Goal: Task Accomplishment & Management: Manage account settings

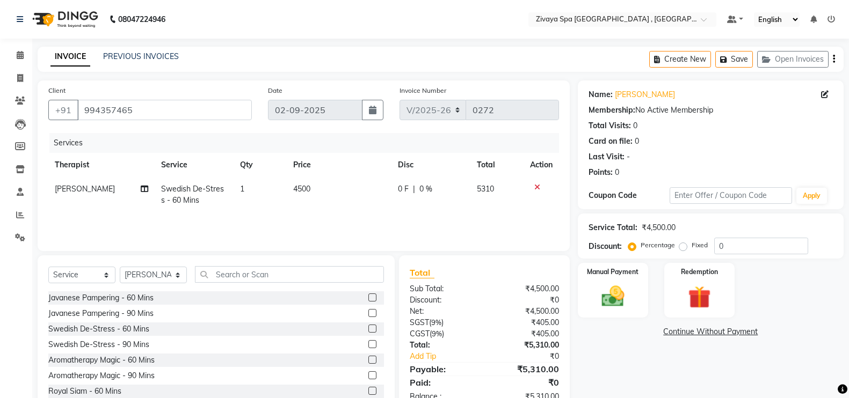
select select "6505"
select select "service"
select select "74833"
click at [532, 190] on div at bounding box center [541, 188] width 23 height 8
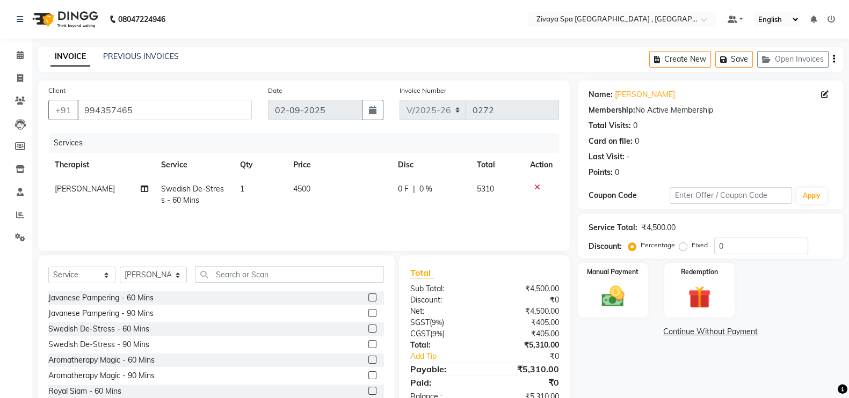
click at [535, 186] on icon at bounding box center [537, 188] width 6 height 8
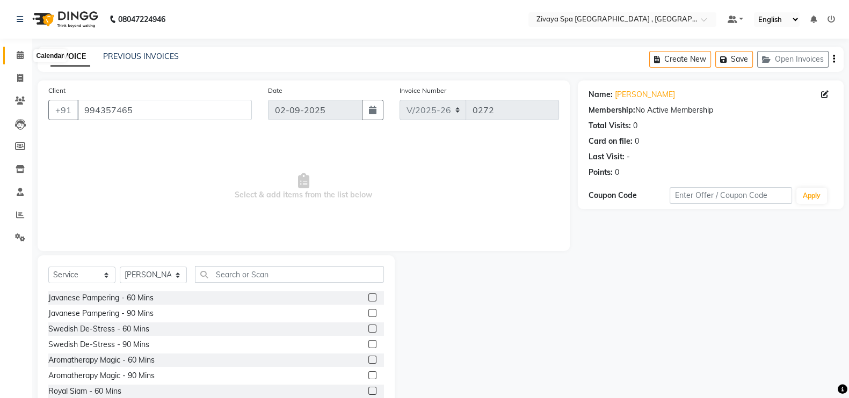
click at [15, 59] on span at bounding box center [20, 55] width 19 height 12
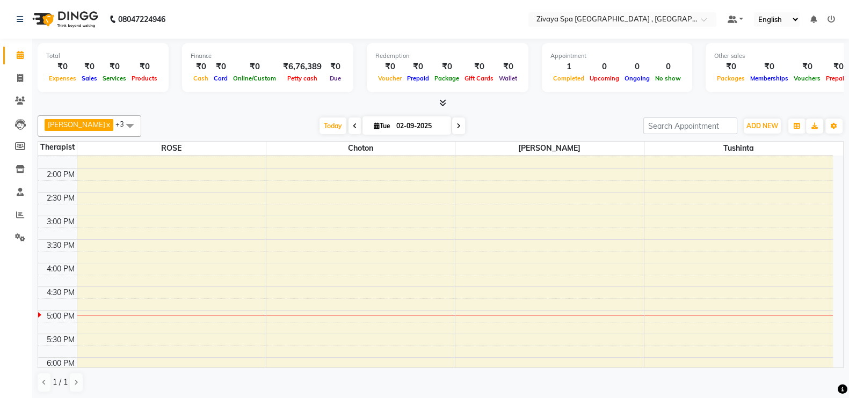
scroll to position [344, 0]
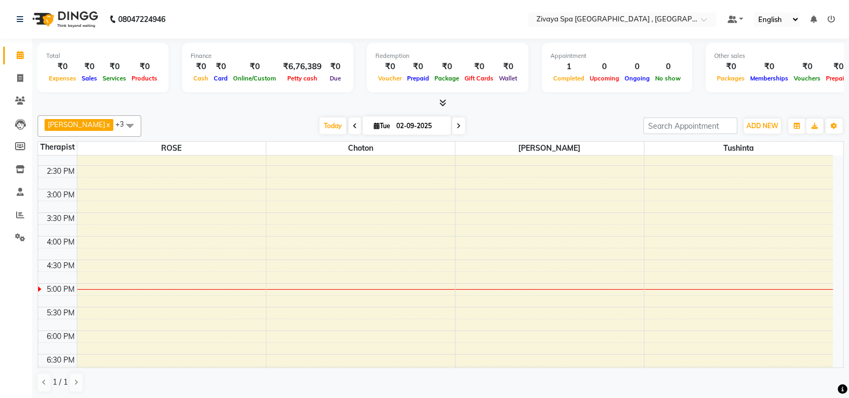
click at [115, 291] on div "7:00 AM 7:30 AM 8:00 AM 8:30 AM 9:00 AM 9:30 AM 10:00 AM 10:30 AM 11:00 AM 11:3…" at bounding box center [435, 189] width 795 height 755
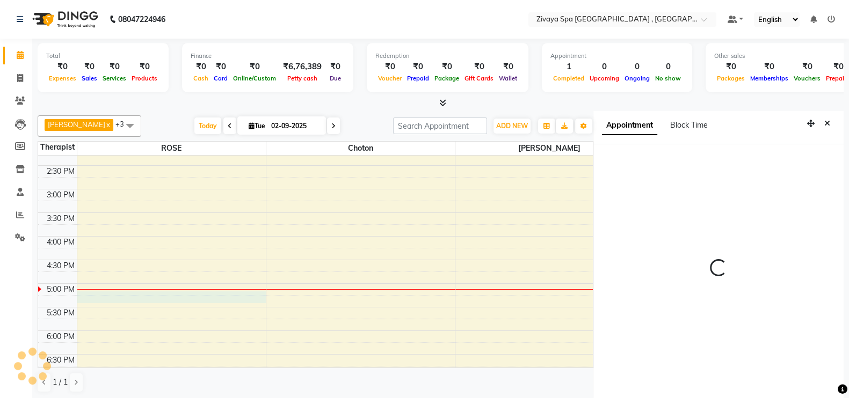
select select "66745"
select select "tentative"
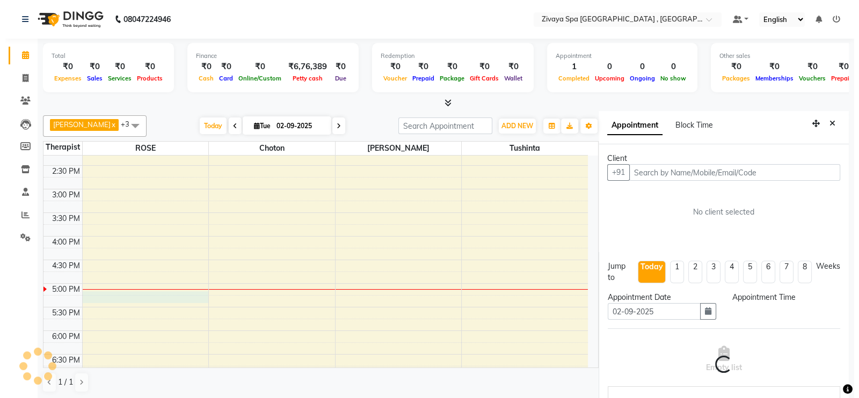
scroll to position [5, 0]
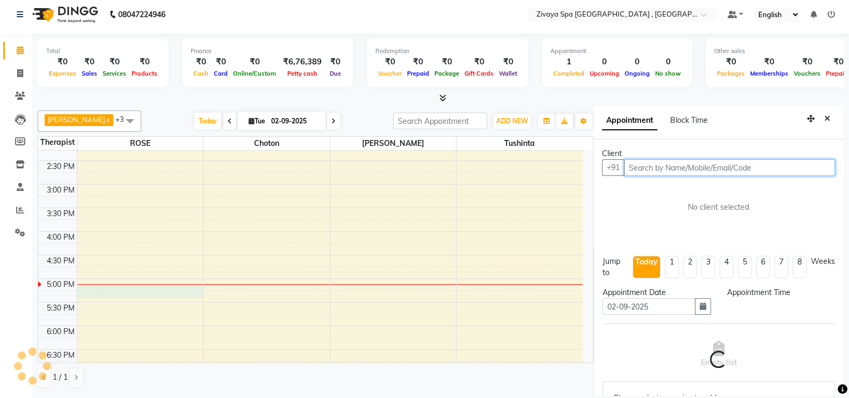
select select "1035"
click at [694, 171] on input "text" at bounding box center [729, 167] width 211 height 17
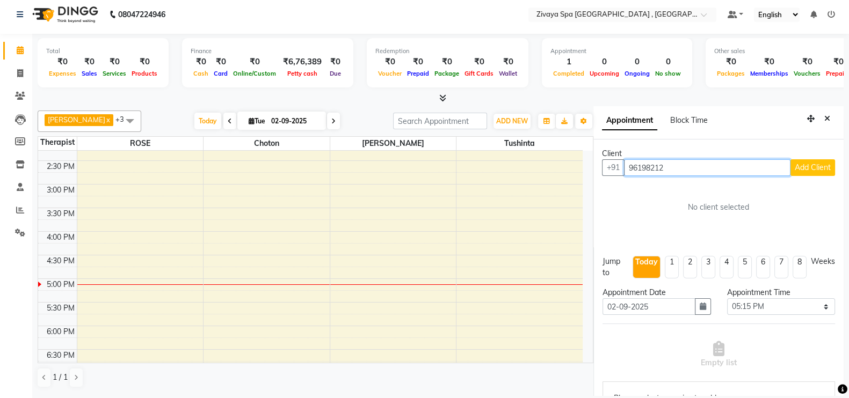
type input "96198212"
click at [795, 170] on span "Add Client" at bounding box center [813, 168] width 36 height 10
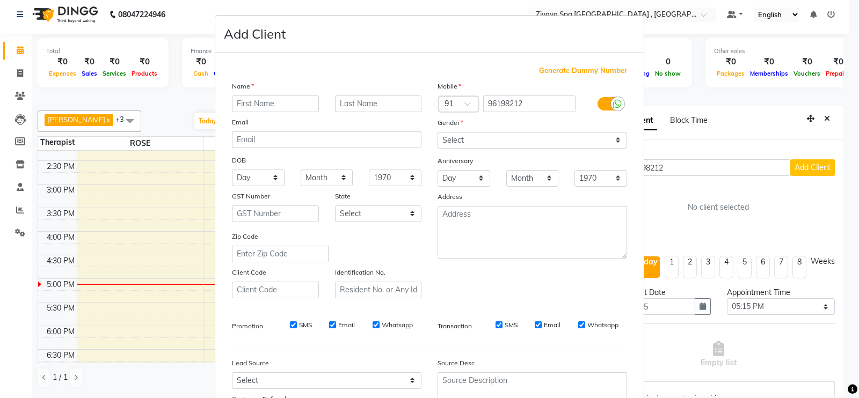
click at [276, 108] on input "text" at bounding box center [275, 104] width 87 height 17
type input "[PERSON_NAME]"
click at [505, 106] on input "96198212" at bounding box center [529, 104] width 93 height 17
type input "9619812212"
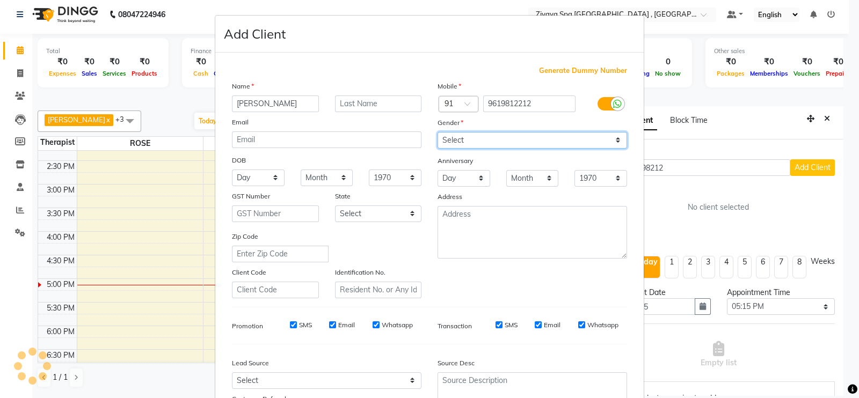
click at [597, 142] on select "Select [DEMOGRAPHIC_DATA] [DEMOGRAPHIC_DATA] Other Prefer Not To Say" at bounding box center [533, 140] width 190 height 17
select select "[DEMOGRAPHIC_DATA]"
click at [438, 133] on select "Select [DEMOGRAPHIC_DATA] [DEMOGRAPHIC_DATA] Other Prefer Not To Say" at bounding box center [533, 140] width 190 height 17
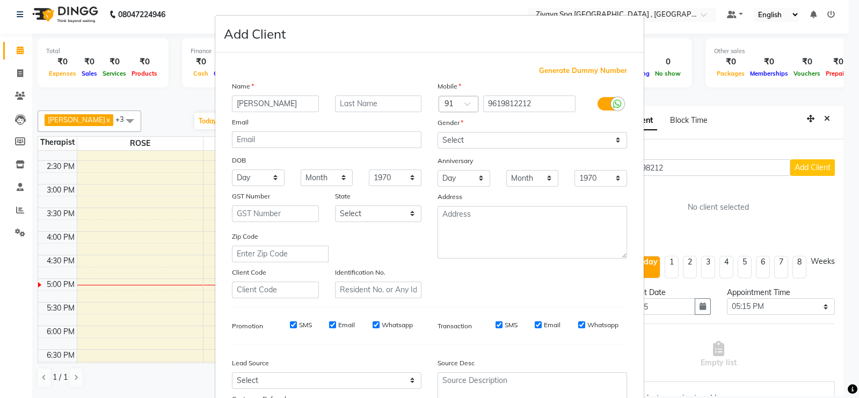
click at [841, 388] on ngb-modal-window "Add Client Generate Dummy Number Name [PERSON_NAME] Email DOB Day 01 02 03 04 0…" at bounding box center [429, 199] width 859 height 398
click at [839, 382] on ngb-modal-window "Add Client Generate Dummy Number Name [PERSON_NAME] Email DOB Day 01 02 03 04 0…" at bounding box center [429, 199] width 859 height 398
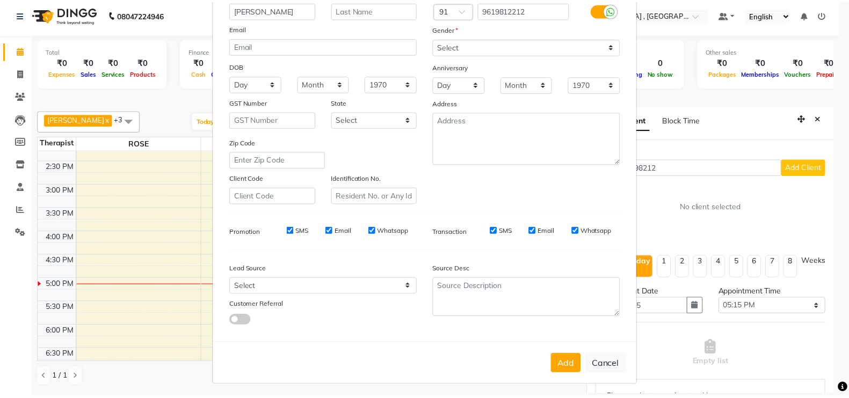
scroll to position [103, 0]
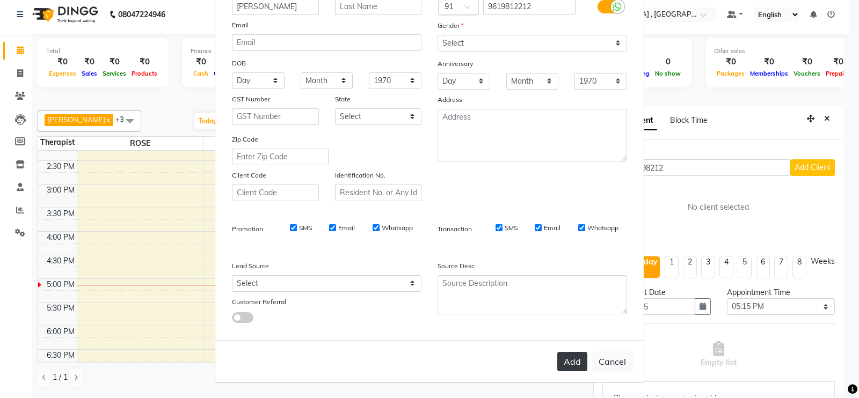
click at [572, 363] on button "Add" at bounding box center [572, 361] width 30 height 19
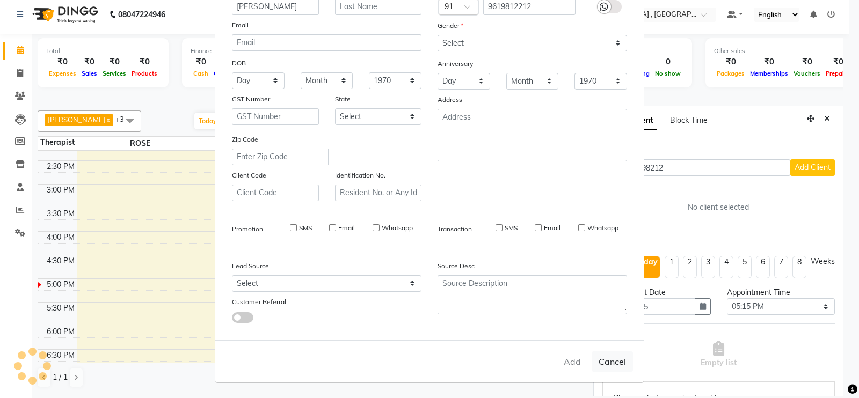
type input "9619812212"
select select
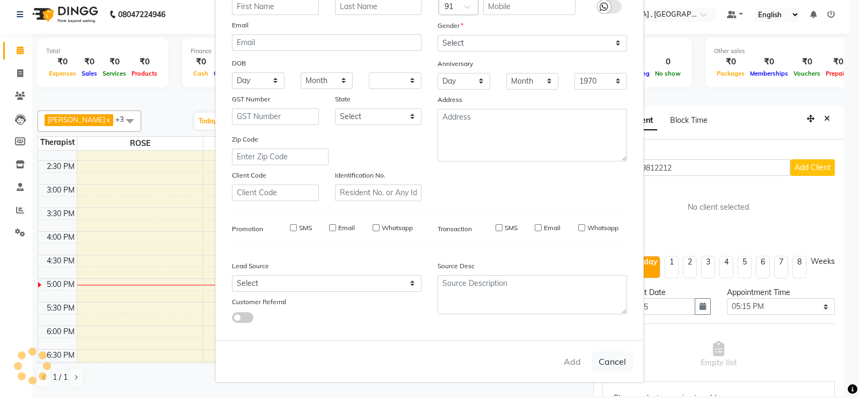
select select
checkbox input "false"
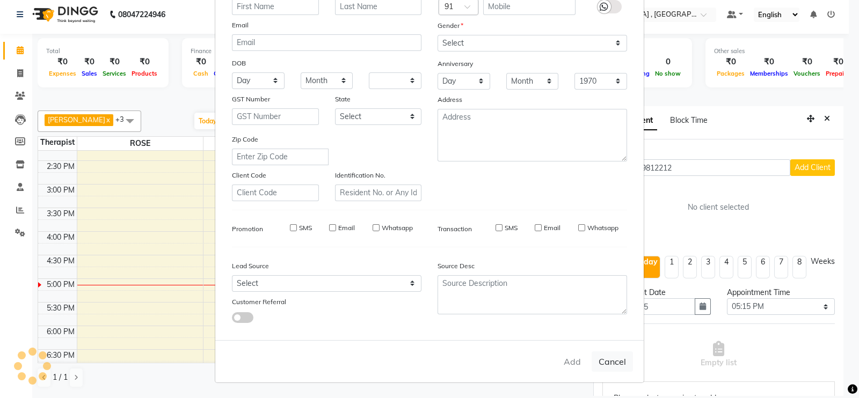
checkbox input "false"
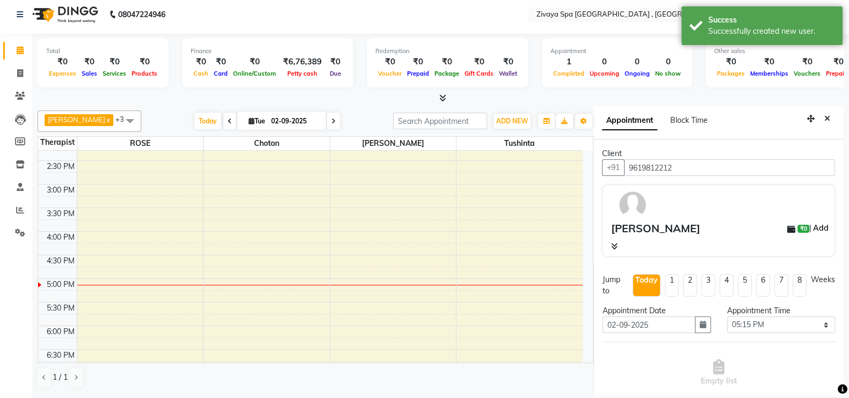
click at [811, 223] on link "Add" at bounding box center [820, 228] width 19 height 13
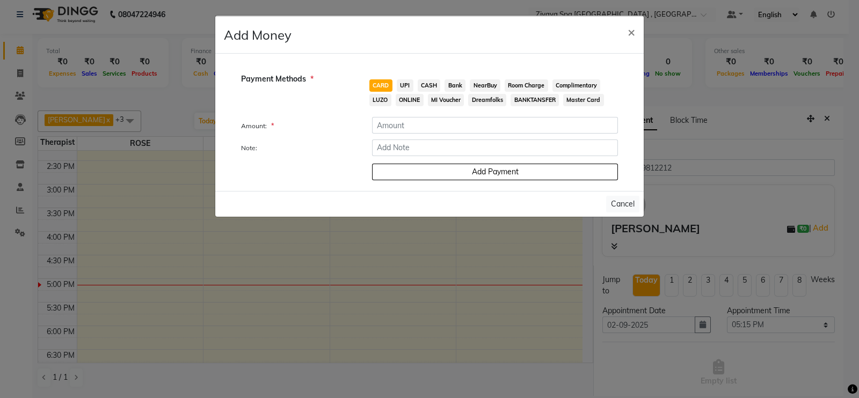
click at [703, 345] on ngb-modal-window "Add Money × Payment Methods * CARD UPI CASH Bank NearBuy Room Charge Compliment…" at bounding box center [429, 199] width 859 height 398
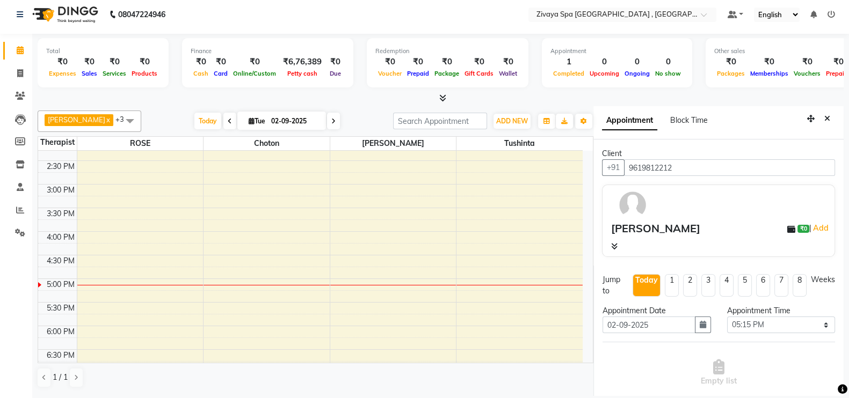
click at [698, 221] on div "[PERSON_NAME] ₹0 | Add" at bounding box center [720, 229] width 219 height 16
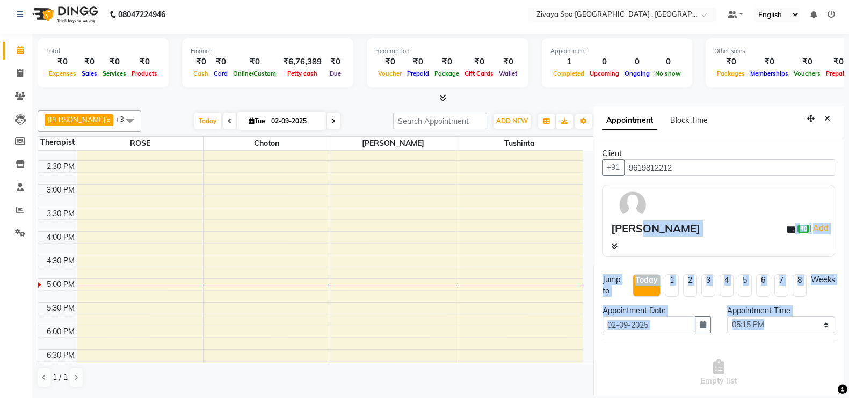
drag, startPoint x: 698, startPoint y: 221, endPoint x: 770, endPoint y: 351, distance: 148.0
click at [523, 320] on div "7:00 AM 7:30 AM 8:00 AM 8:30 AM 9:00 AM 9:30 AM 10:00 AM 10:30 AM 11:00 AM 11:3…" at bounding box center [310, 184] width 544 height 755
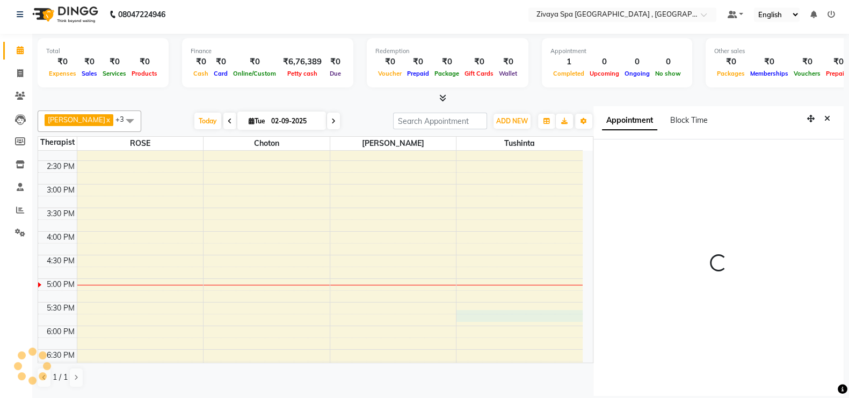
select select "88770"
select select "tentative"
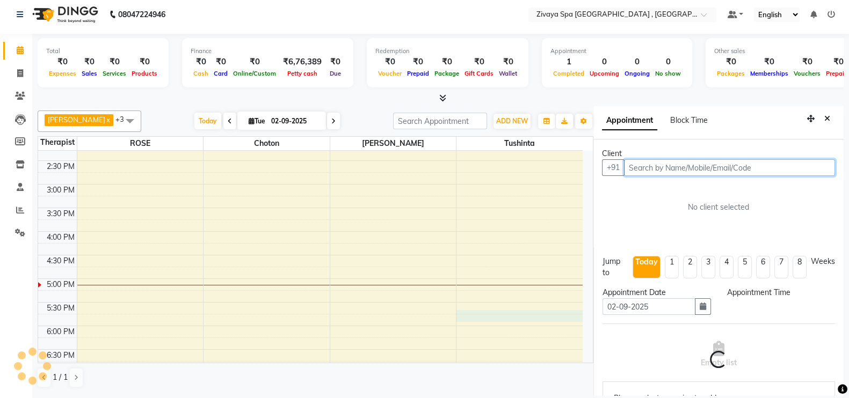
select select "1065"
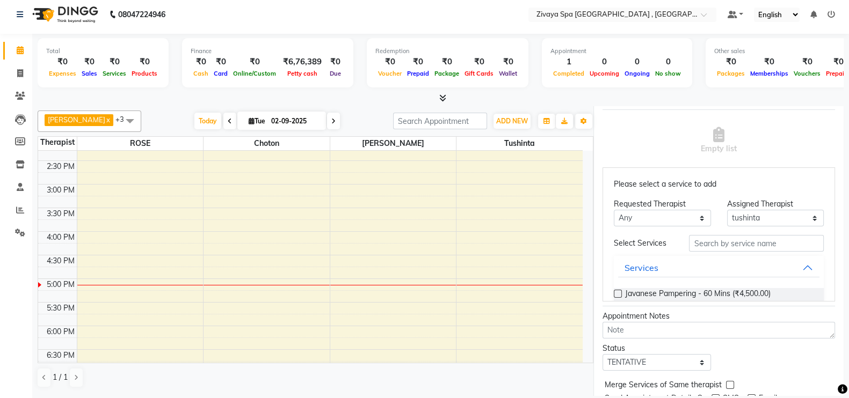
scroll to position [241, 0]
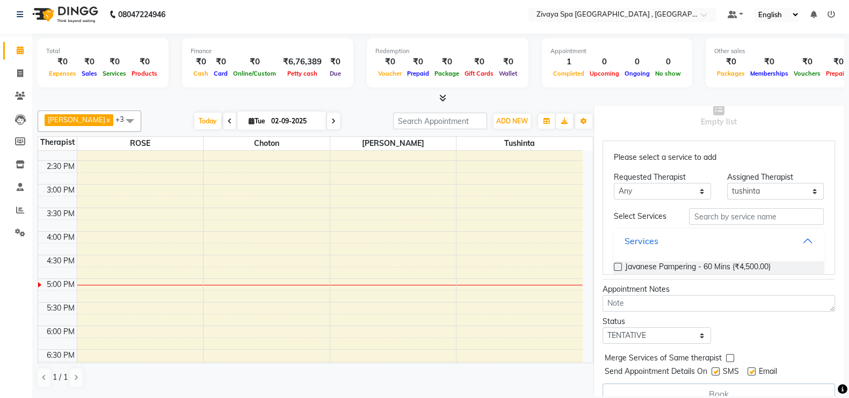
click at [777, 238] on button "Services" at bounding box center [718, 240] width 201 height 19
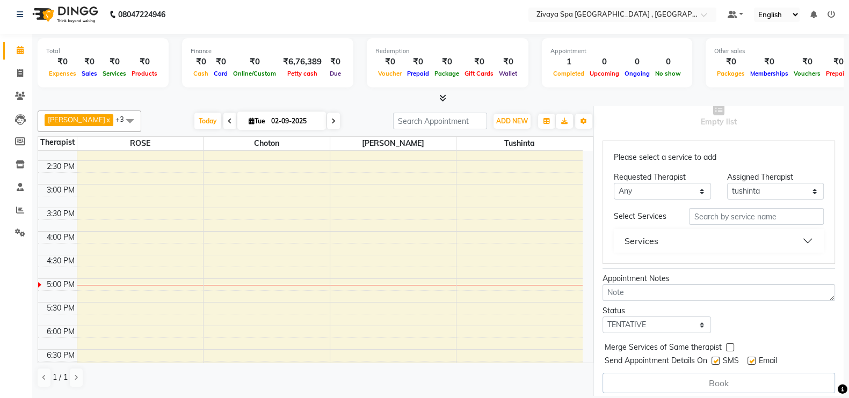
click at [795, 238] on button "Services" at bounding box center [718, 240] width 201 height 19
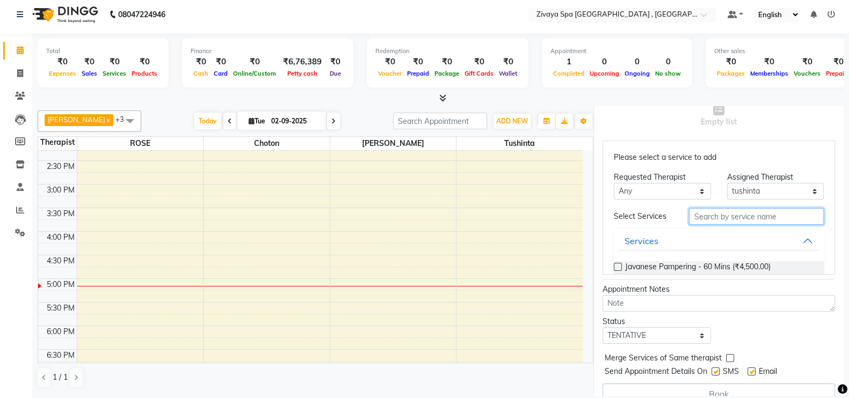
click at [754, 214] on input "text" at bounding box center [756, 216] width 135 height 17
type input "[PERSON_NAME]"
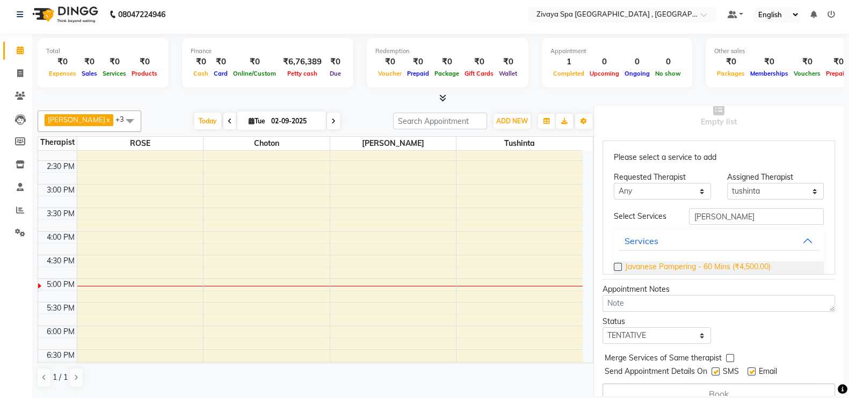
click at [757, 267] on span "Javanese Pampering - 60 Mins (₹4,500.00)" at bounding box center [697, 267] width 145 height 13
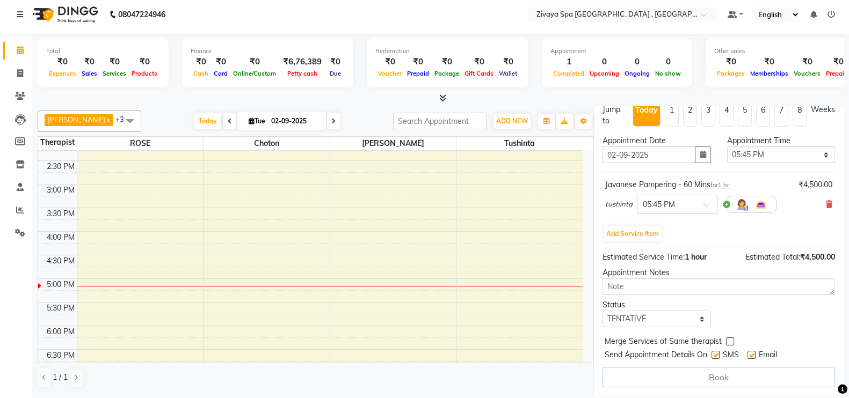
scroll to position [151, 0]
click at [744, 288] on textarea at bounding box center [718, 288] width 232 height 17
click at [693, 317] on select "Select TENTATIVE CONFIRM CHECK-IN UPCOMING" at bounding box center [656, 320] width 108 height 17
click at [814, 154] on select "Select 08:00 AM 08:15 AM 08:30 AM 08:45 AM 09:00 AM 09:15 AM 09:30 AM 09:45 AM …" at bounding box center [781, 156] width 108 height 17
select select "1035"
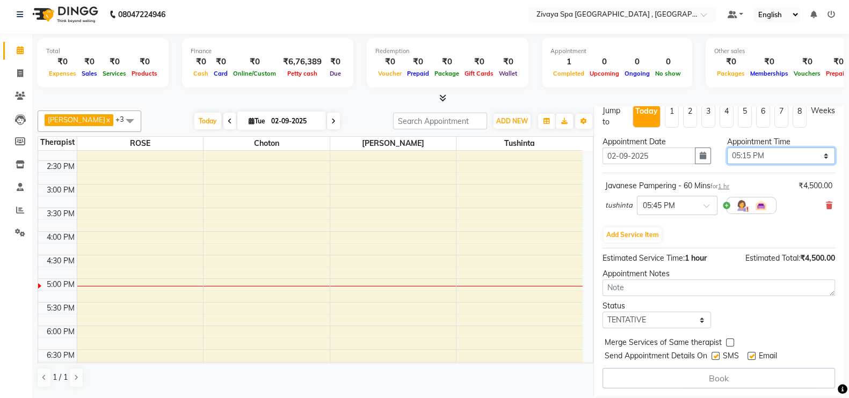
click at [727, 148] on select "Select 08:00 AM 08:15 AM 08:30 AM 08:45 AM 09:00 AM 09:15 AM 09:30 AM 09:45 AM …" at bounding box center [781, 156] width 108 height 17
click at [699, 315] on select "Select TENTATIVE CONFIRM CHECK-IN UPCOMING" at bounding box center [656, 320] width 108 height 17
click at [748, 308] on div "Status Select TENTATIVE CONFIRM CHECK-IN UPCOMING" at bounding box center [718, 315] width 249 height 28
click at [640, 230] on button "Add Service Item" at bounding box center [632, 235] width 58 height 15
select select "88770"
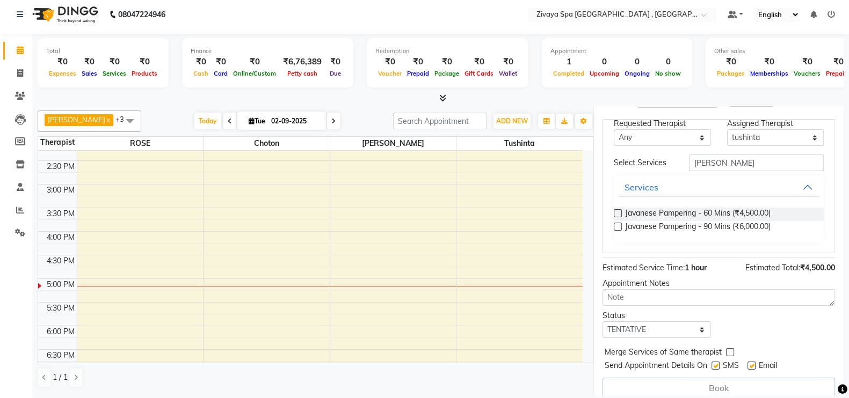
scroll to position [268, 0]
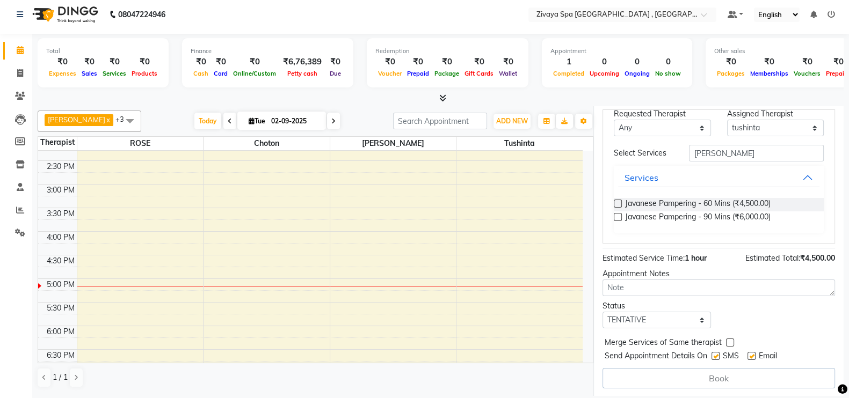
click at [742, 380] on div "Book" at bounding box center [718, 378] width 232 height 20
click at [671, 317] on select "Select TENTATIVE CONFIRM CHECK-IN UPCOMING" at bounding box center [656, 320] width 108 height 17
select select "check-in"
click at [602, 312] on select "Select TENTATIVE CONFIRM CHECK-IN UPCOMING" at bounding box center [656, 320] width 108 height 17
click at [786, 173] on button "Services" at bounding box center [718, 177] width 201 height 19
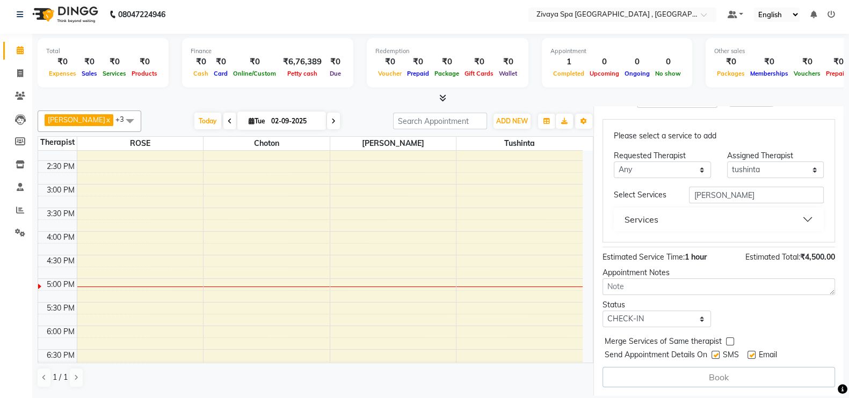
scroll to position [257, 0]
click at [760, 194] on input "[PERSON_NAME]" at bounding box center [756, 196] width 135 height 17
type input "J"
click at [528, 272] on div "7:00 AM 7:30 AM 8:00 AM 8:30 AM 9:00 AM 9:30 AM 10:00 AM 10:30 AM 11:00 AM 11:3…" at bounding box center [310, 184] width 544 height 755
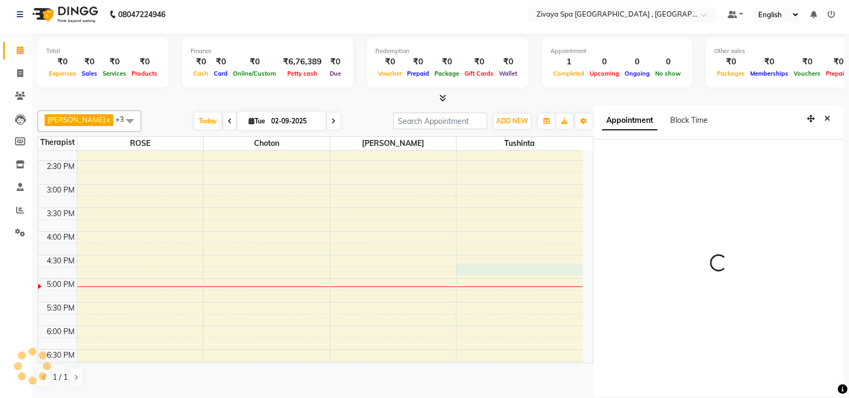
scroll to position [0, 0]
select select "1005"
select select "88770"
select select "tentative"
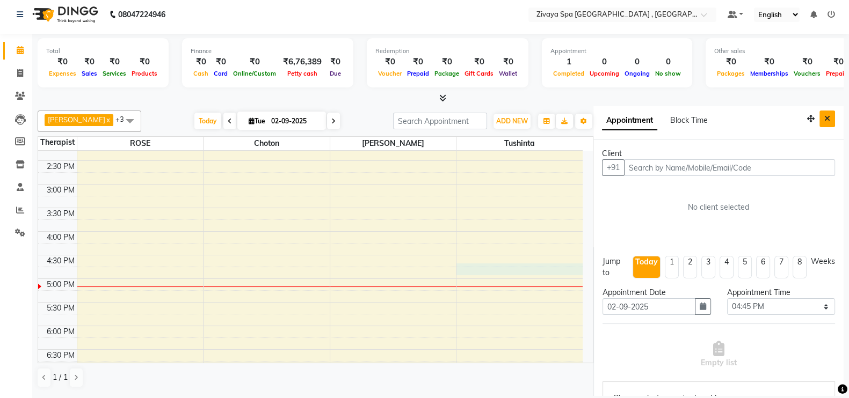
click at [819, 113] on button "Close" at bounding box center [827, 119] width 16 height 17
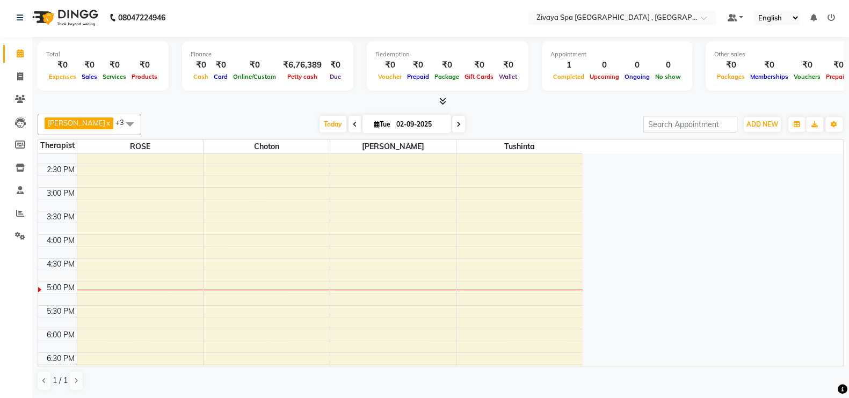
scroll to position [1, 0]
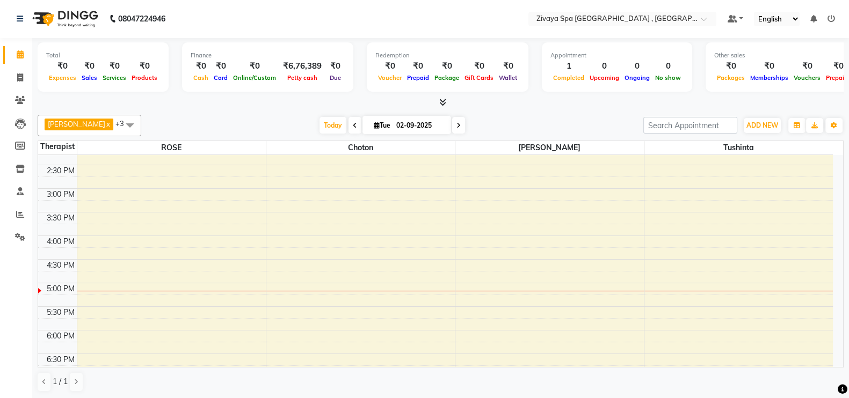
click at [102, 291] on div "7:00 AM 7:30 AM 8:00 AM 8:30 AM 9:00 AM 9:30 AM 10:00 AM 10:30 AM 11:00 AM 11:3…" at bounding box center [435, 188] width 795 height 755
select select "66745"
select select "tentative"
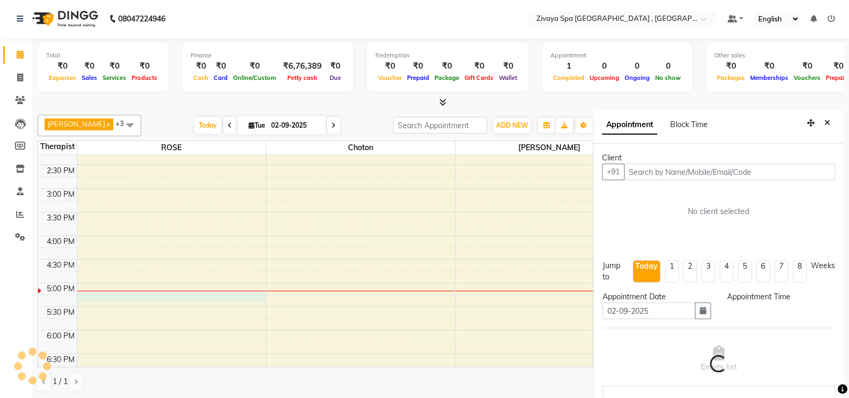
scroll to position [5, 0]
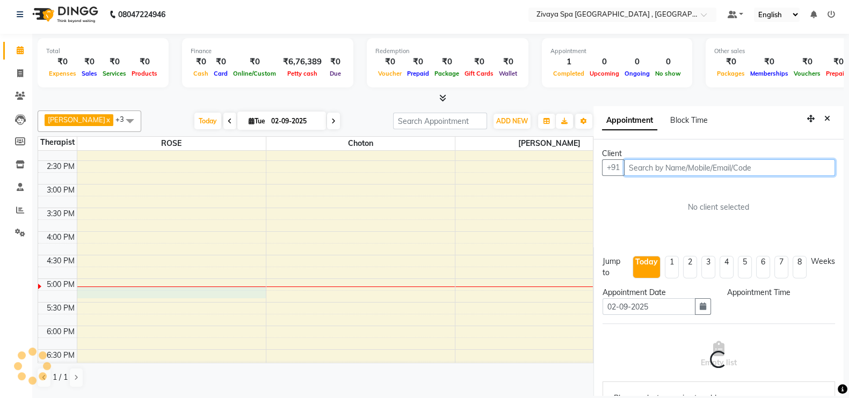
select select "1035"
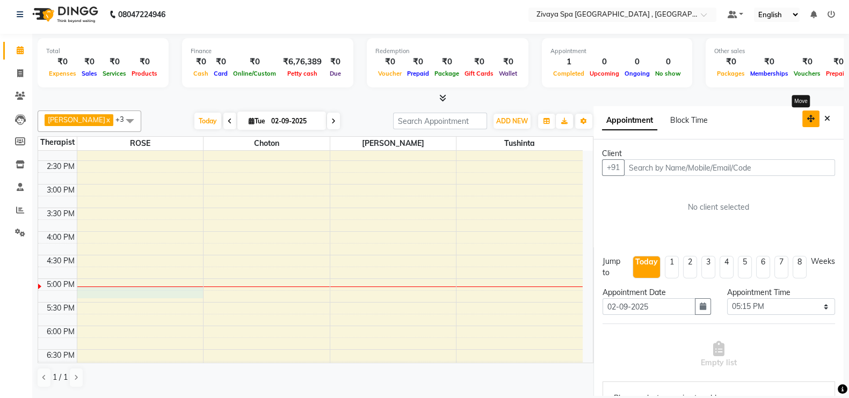
click at [807, 119] on icon "button" at bounding box center [811, 119] width 8 height 8
click at [633, 272] on li "Today" at bounding box center [646, 267] width 28 height 23
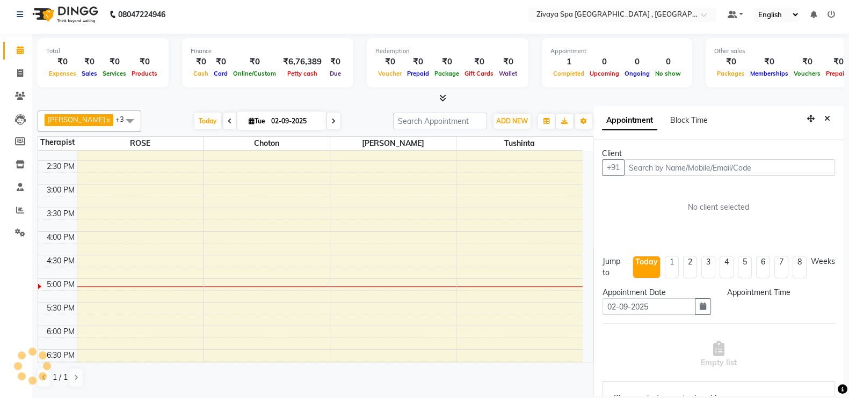
scroll to position [0, 0]
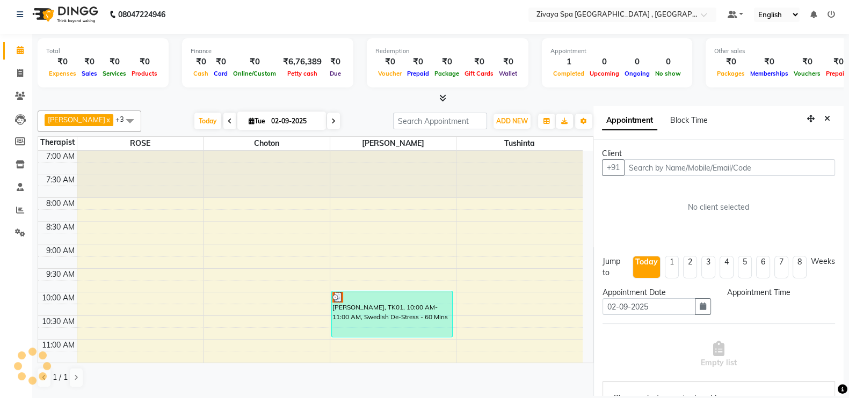
select select "1035"
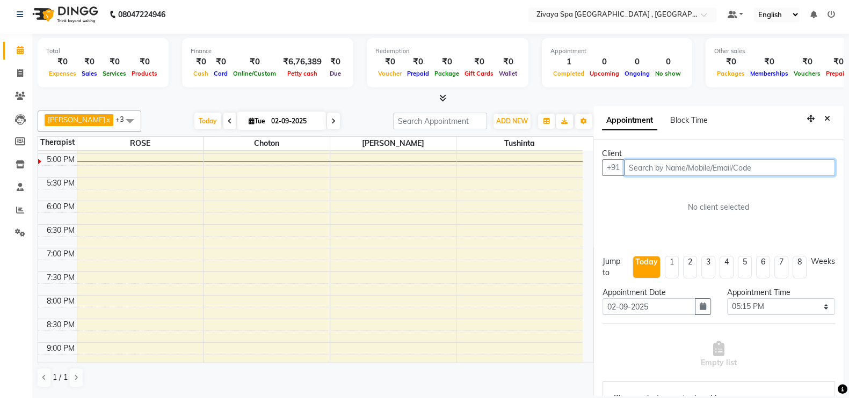
click at [722, 168] on input "text" at bounding box center [729, 167] width 211 height 17
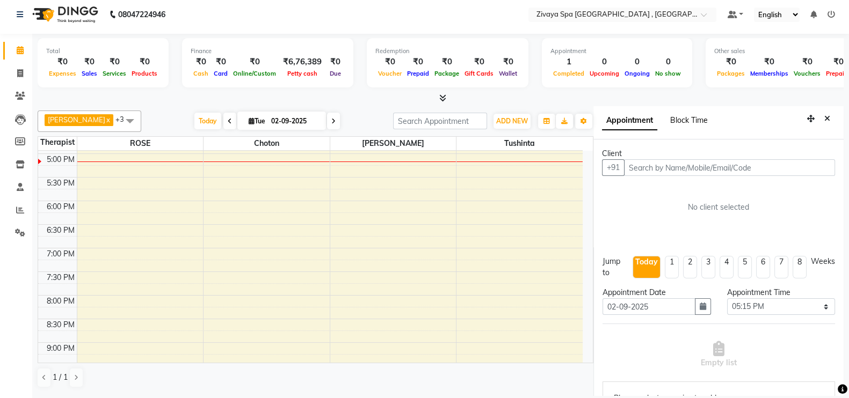
click at [691, 122] on span "Block Time" at bounding box center [689, 120] width 38 height 10
select select "66745"
select select "1035"
select select "1050"
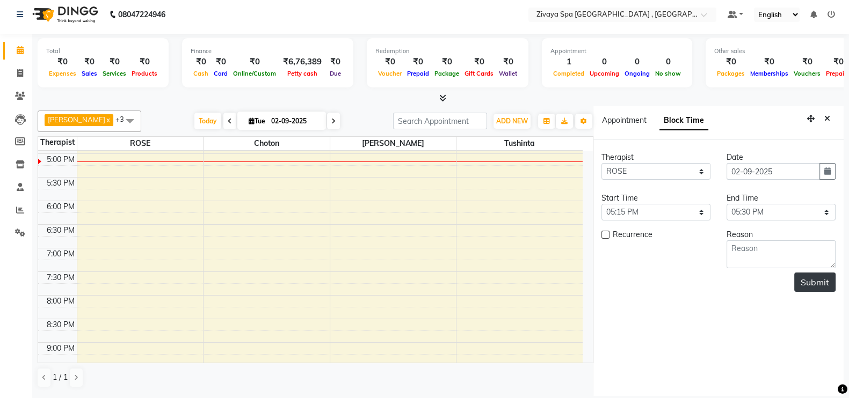
click at [824, 286] on button "Submit" at bounding box center [814, 282] width 41 height 19
click at [625, 119] on span "Appointment" at bounding box center [624, 120] width 45 height 10
select select "tentative"
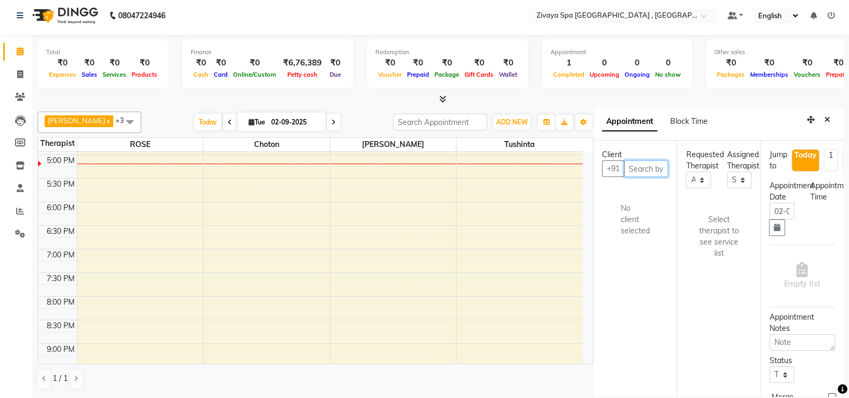
scroll to position [0, 0]
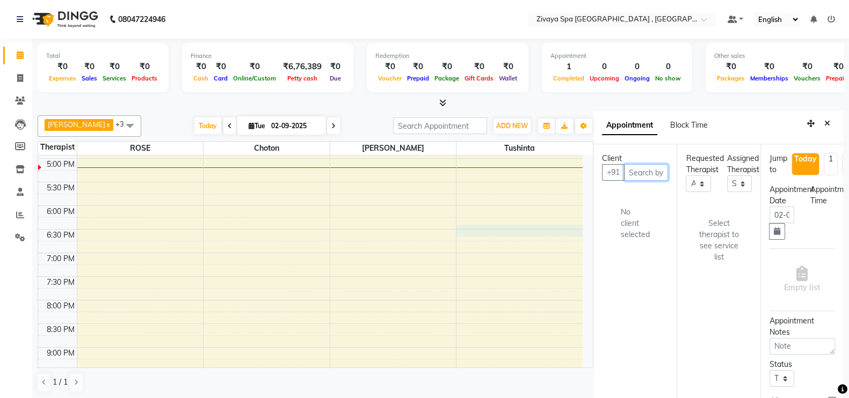
click at [473, 227] on div "7:00 AM 7:30 AM 8:00 AM 8:30 AM 9:00 AM 9:30 AM 10:00 AM 10:30 AM 11:00 AM 11:3…" at bounding box center [310, 63] width 544 height 755
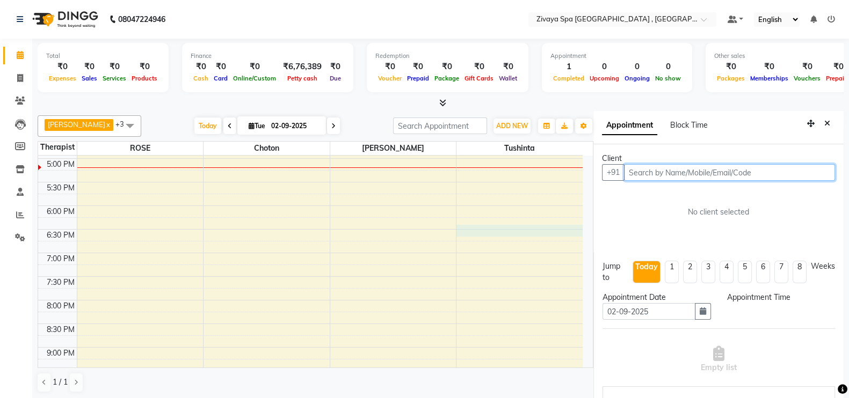
scroll to position [5, 0]
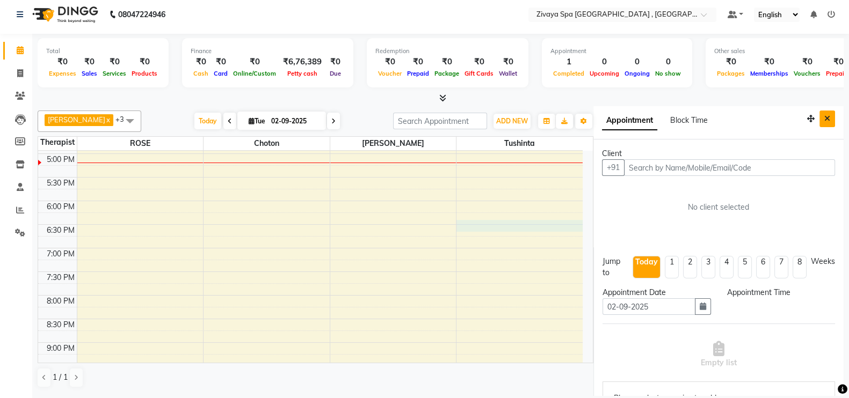
click at [824, 115] on icon "Close" at bounding box center [827, 119] width 6 height 8
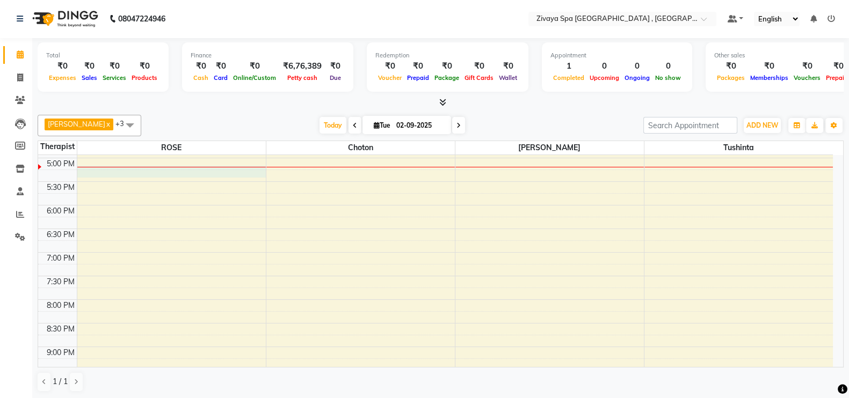
click at [141, 172] on div "7:00 AM 7:30 AM 8:00 AM 8:30 AM 9:00 AM 9:30 AM 10:00 AM 10:30 AM 11:00 AM 11:3…" at bounding box center [435, 63] width 795 height 755
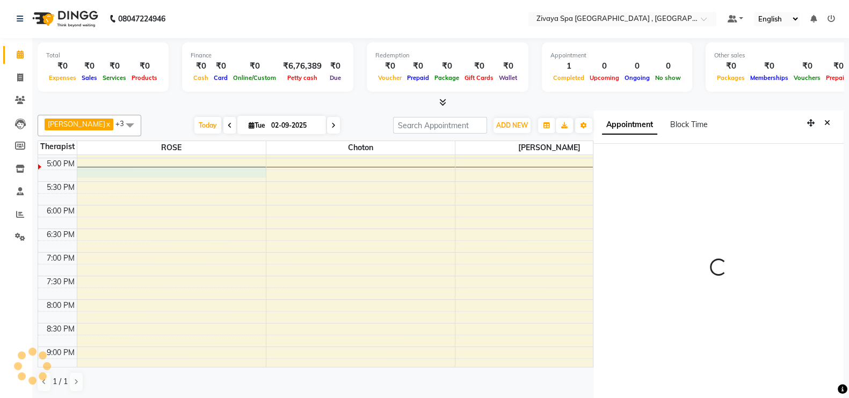
scroll to position [5, 0]
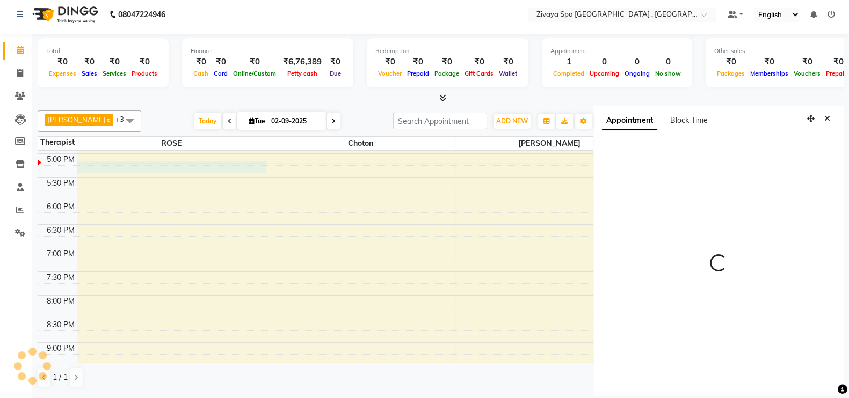
select select "1035"
select select "66745"
select select "tentative"
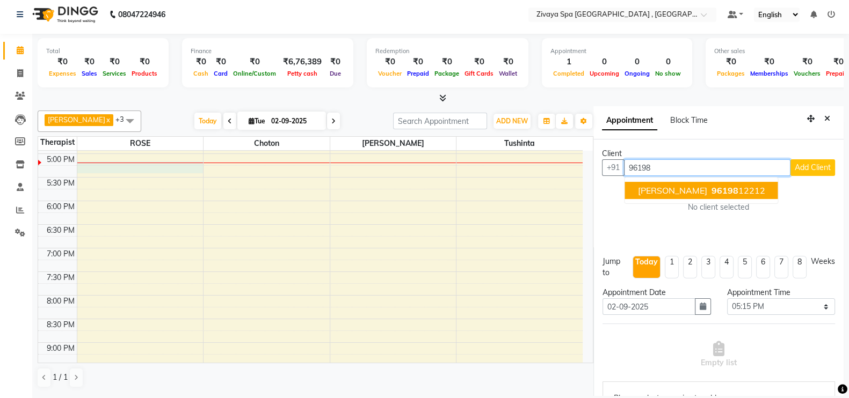
click at [650, 188] on span "[PERSON_NAME]" at bounding box center [672, 190] width 69 height 11
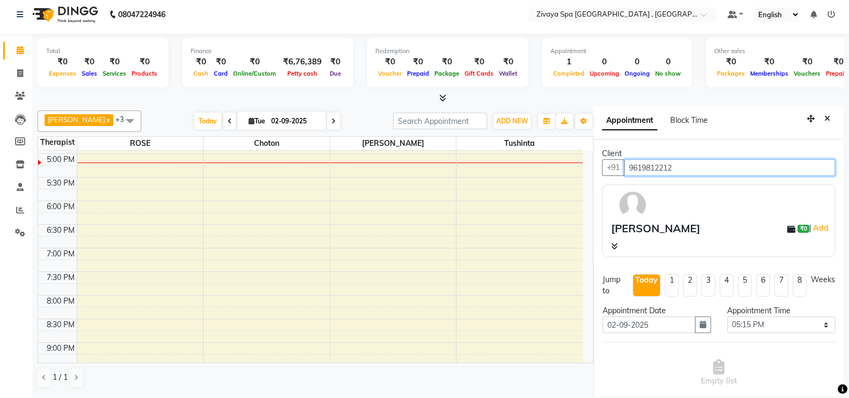
type input "9619812212"
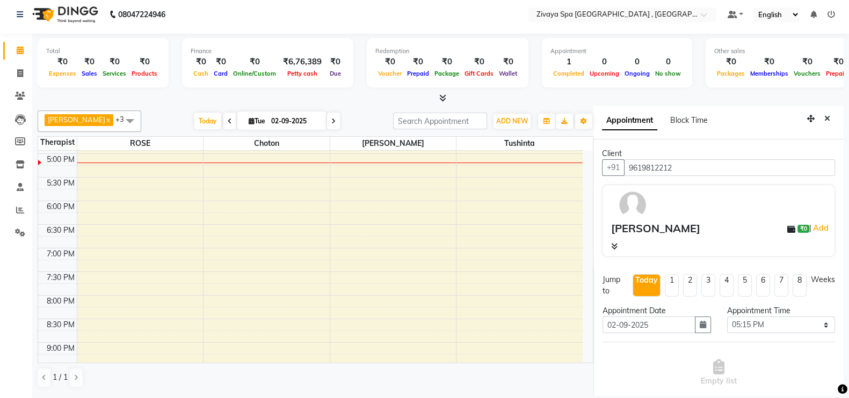
click at [694, 225] on div "[PERSON_NAME] ₹0 | Add" at bounding box center [720, 229] width 219 height 16
click at [609, 242] on div "[PERSON_NAME] ₹0 | Add" at bounding box center [718, 221] width 233 height 72
click at [612, 244] on icon at bounding box center [614, 247] width 6 height 8
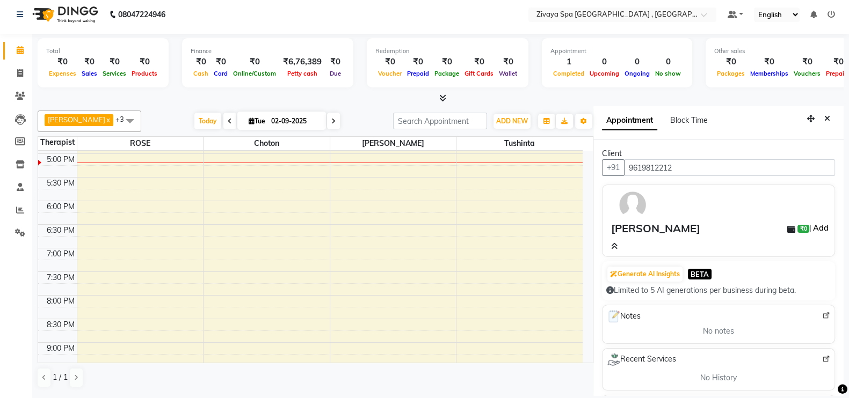
click at [811, 227] on link "Add" at bounding box center [820, 228] width 19 height 13
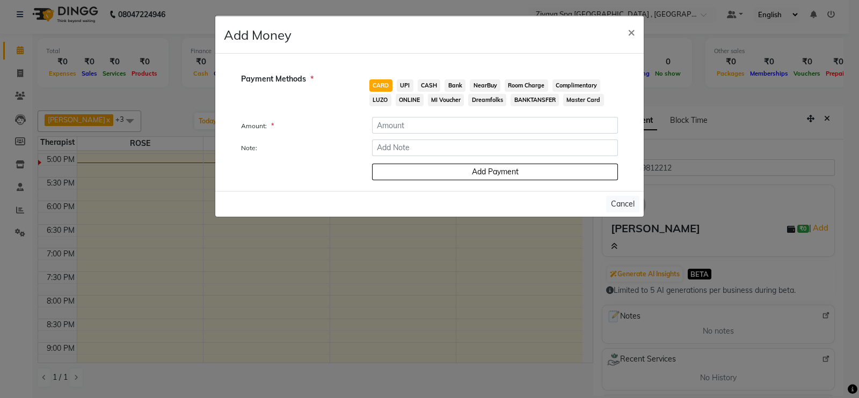
click at [486, 176] on div "Add Payment" at bounding box center [495, 171] width 262 height 19
click at [282, 38] on h4 "Add Money" at bounding box center [258, 34] width 68 height 19
click at [278, 71] on div "Payment Methods *" at bounding box center [282, 78] width 98 height 33
click at [278, 74] on span "Payment Methods *" at bounding box center [277, 79] width 72 height 11
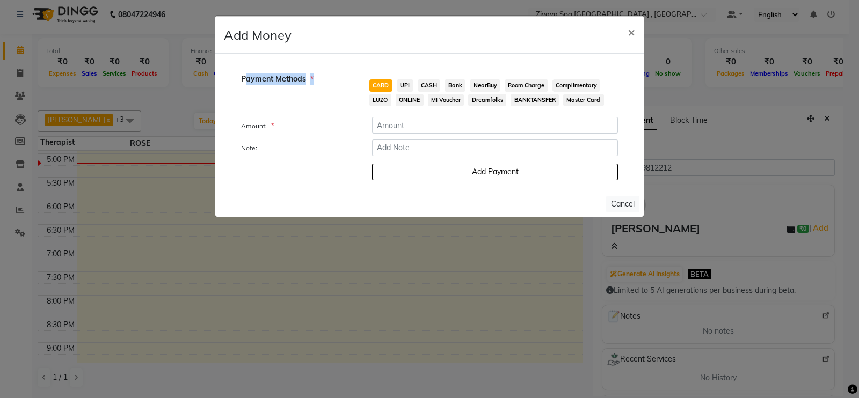
click at [278, 74] on span "Payment Methods *" at bounding box center [277, 79] width 72 height 11
click at [628, 27] on span "×" at bounding box center [632, 32] width 8 height 16
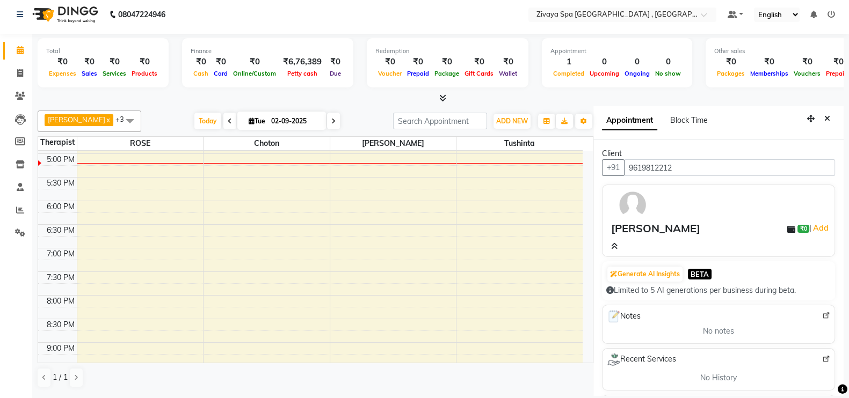
click at [787, 227] on icon at bounding box center [791, 229] width 8 height 8
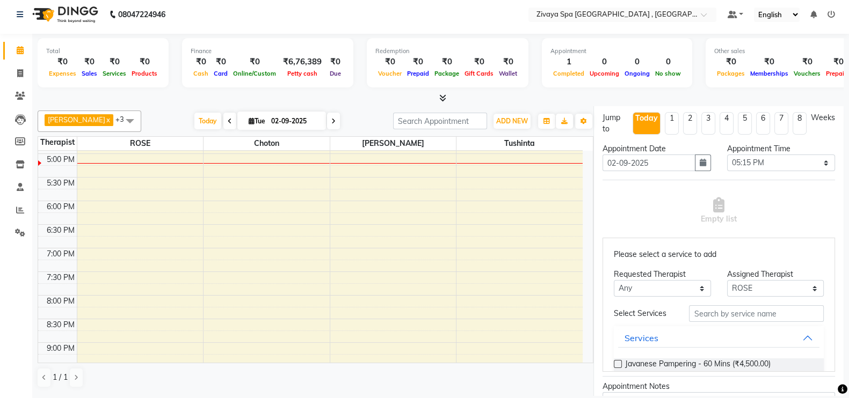
scroll to position [618, 0]
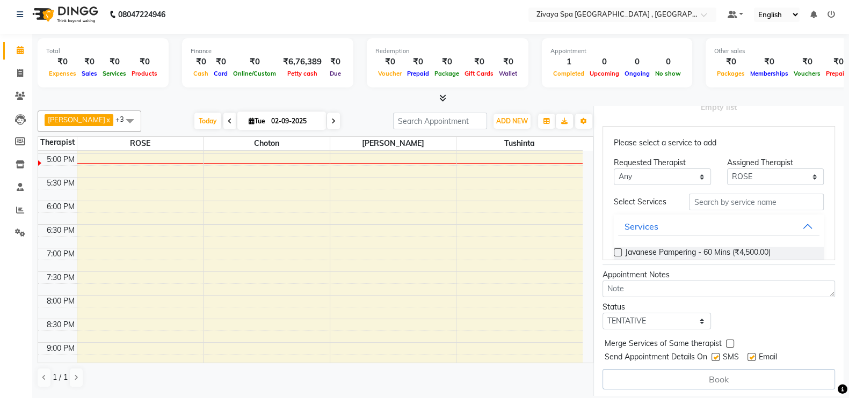
click at [832, 269] on div "Appointment Notes" at bounding box center [718, 283] width 249 height 28
click at [782, 252] on div "Javanese Pampering - 60 Mins (₹4,500.00)" at bounding box center [719, 253] width 210 height 13
click at [779, 252] on div "Javanese Pampering - 60 Mins (₹4,500.00)" at bounding box center [719, 253] width 210 height 13
click at [786, 222] on button "Services" at bounding box center [718, 226] width 201 height 19
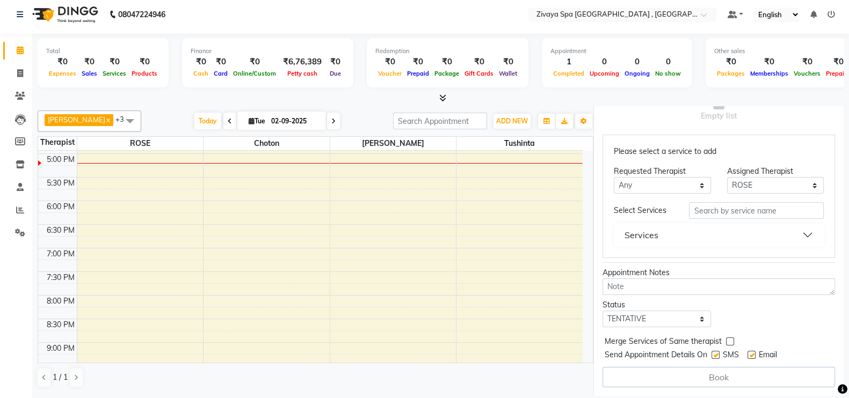
scroll to position [608, 0]
click at [749, 235] on button "Services" at bounding box center [718, 237] width 201 height 19
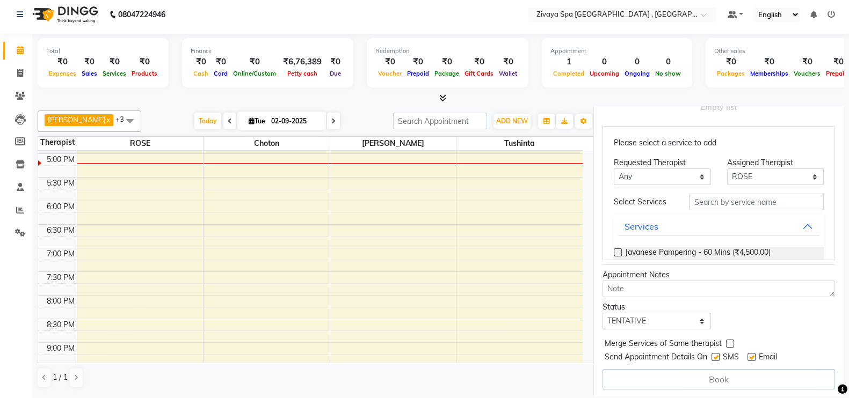
click at [617, 249] on label at bounding box center [618, 253] width 8 height 8
click at [617, 250] on input "checkbox" at bounding box center [617, 253] width 7 height 7
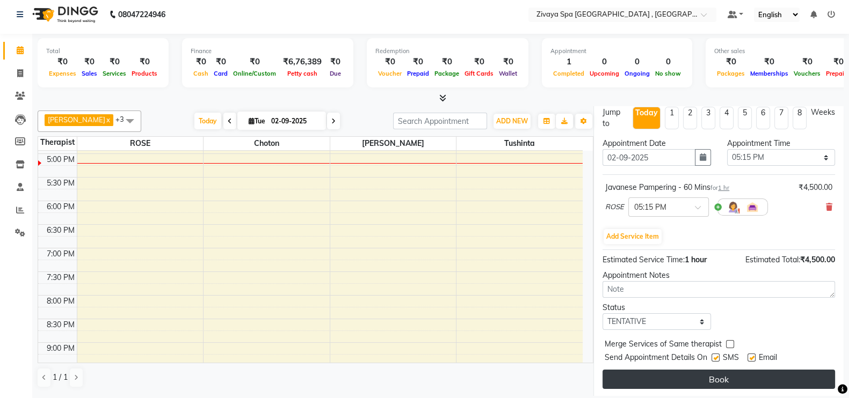
click at [702, 374] on button "Book" at bounding box center [718, 379] width 232 height 19
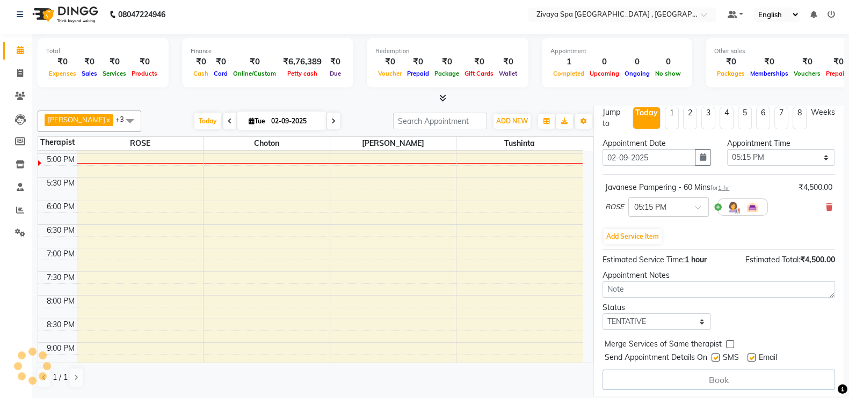
select select "66745"
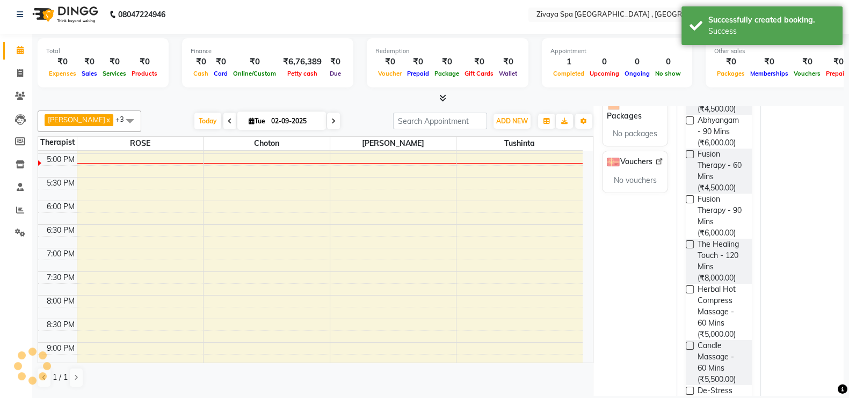
scroll to position [0, 0]
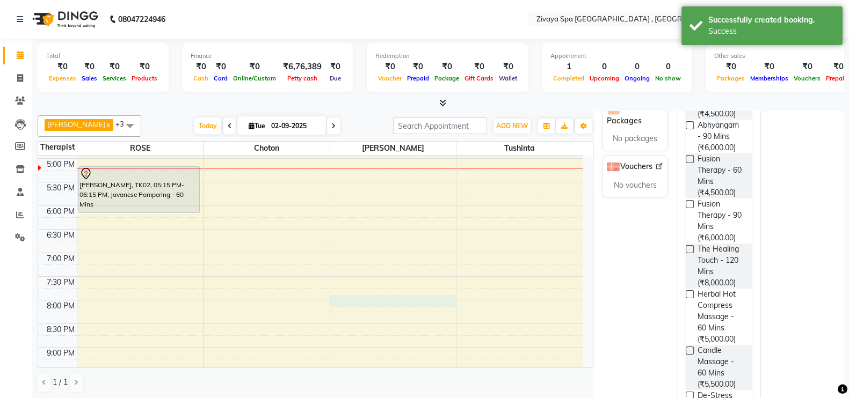
click at [359, 296] on div "7:00 AM 7:30 AM 8:00 AM 8:30 AM 9:00 AM 9:30 AM 10:00 AM 10:30 AM 11:00 AM 11:3…" at bounding box center [310, 63] width 544 height 755
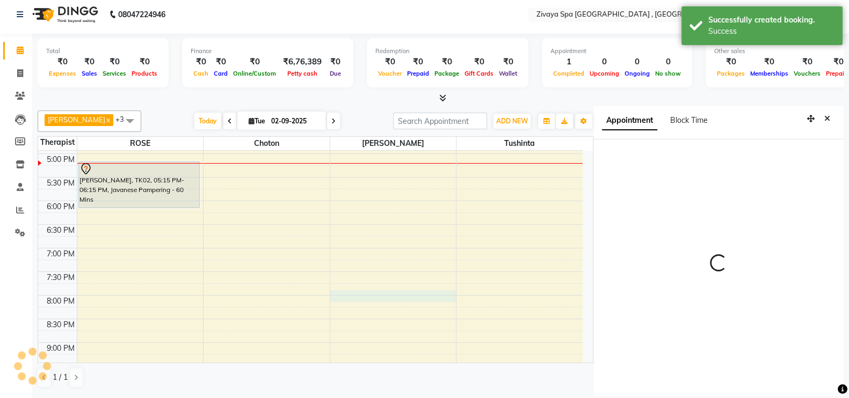
select select "1200"
select select "74833"
select select "tentative"
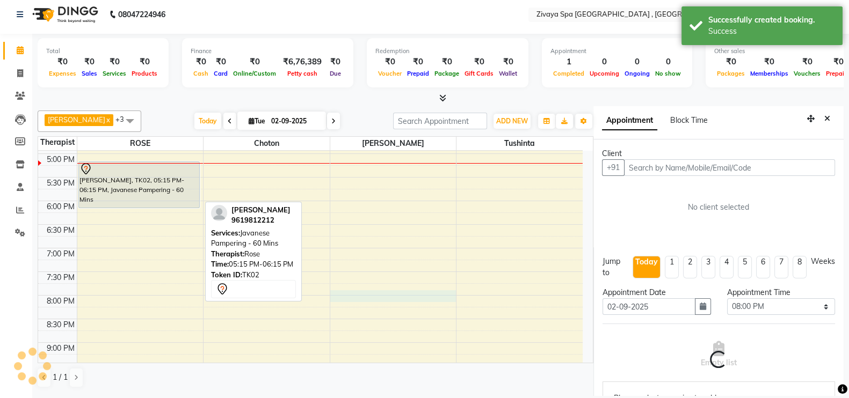
click at [168, 178] on div "[PERSON_NAME], TK02, 05:15 PM-06:15 PM, Javanese Pampering - 60 Mins" at bounding box center [139, 185] width 121 height 46
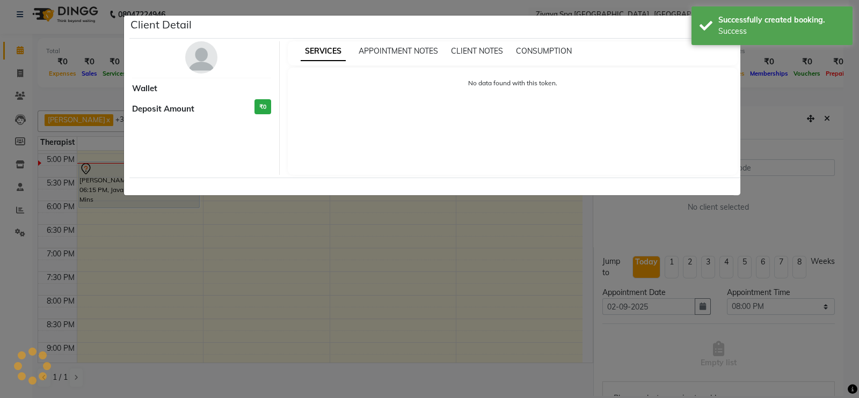
select select "7"
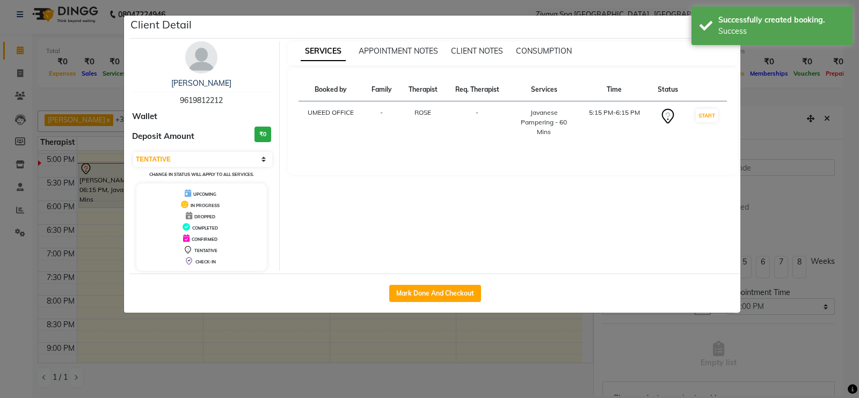
click at [465, 147] on div "Booked by Family Therapist Req. Therapist Services Time Status UMEED OFFICE - […" at bounding box center [512, 115] width 429 height 74
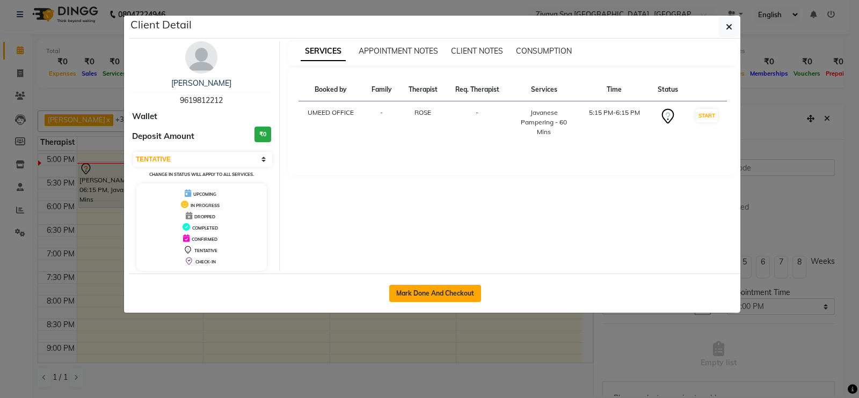
click at [432, 293] on button "Mark Done And Checkout" at bounding box center [435, 293] width 92 height 17
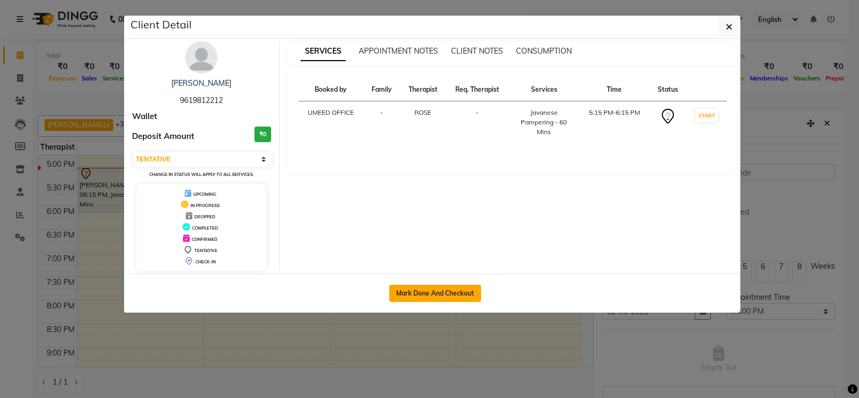
select select "service"
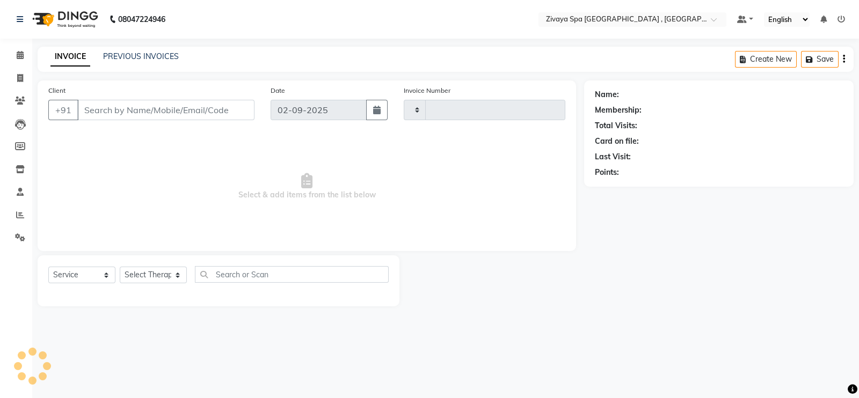
type input "0272"
select select "6505"
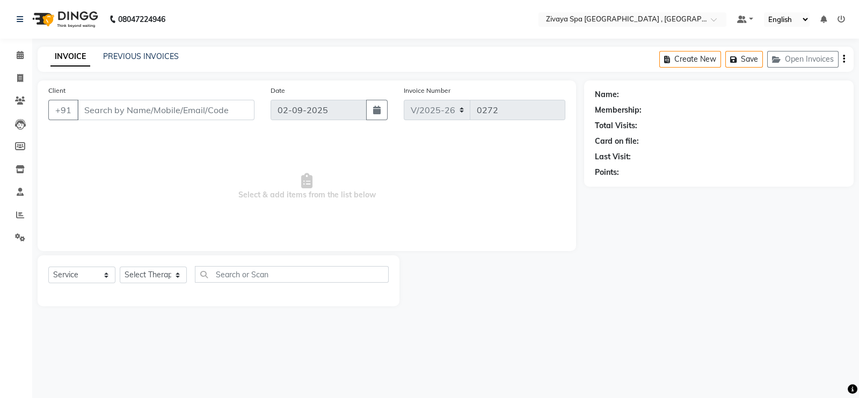
type input "9619812212"
select select "66745"
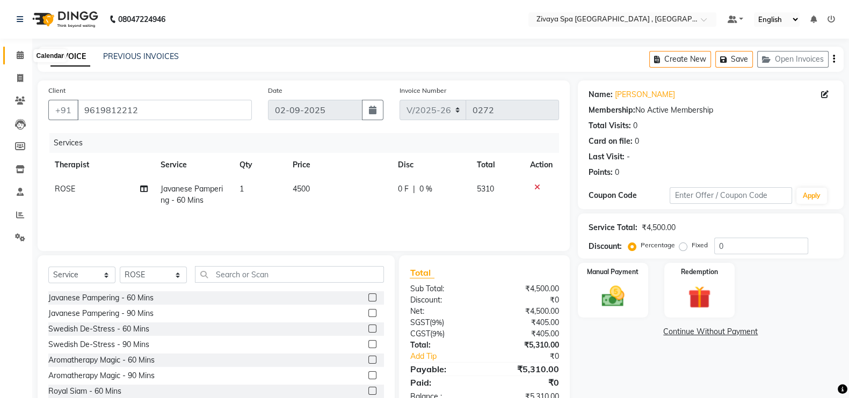
click at [19, 55] on icon at bounding box center [20, 55] width 7 height 8
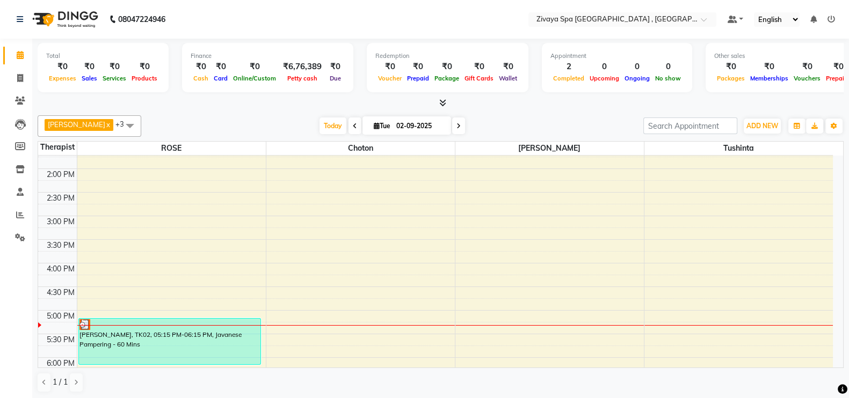
scroll to position [344, 0]
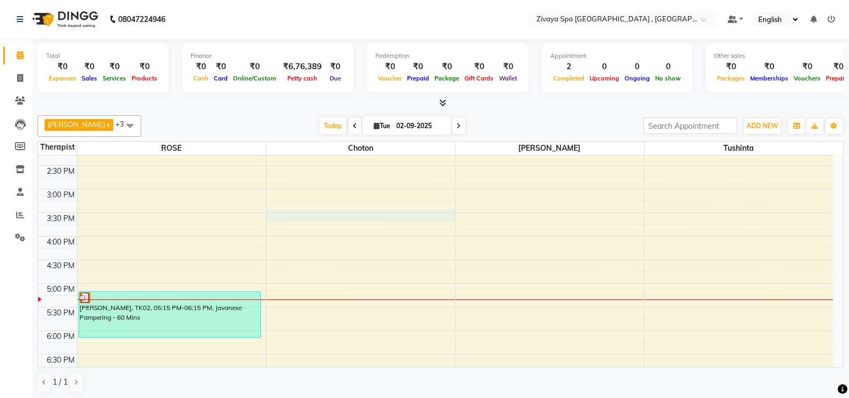
click at [273, 216] on div "7:00 AM 7:30 AM 8:00 AM 8:30 AM 9:00 AM 9:30 AM 10:00 AM 10:30 AM 11:00 AM 11:3…" at bounding box center [435, 189] width 795 height 755
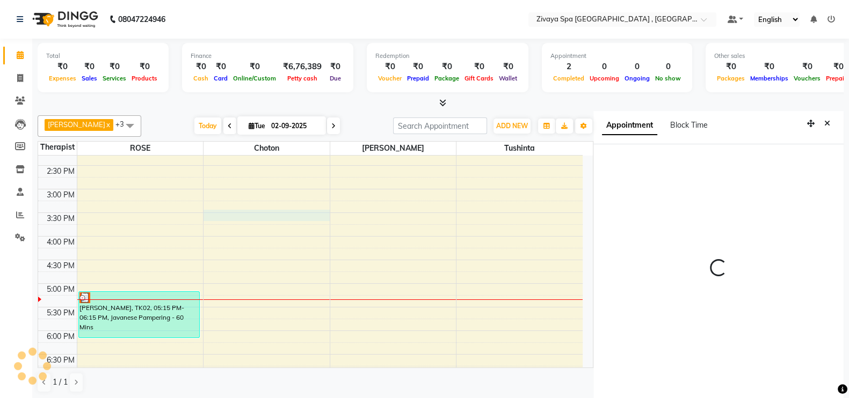
scroll to position [5, 0]
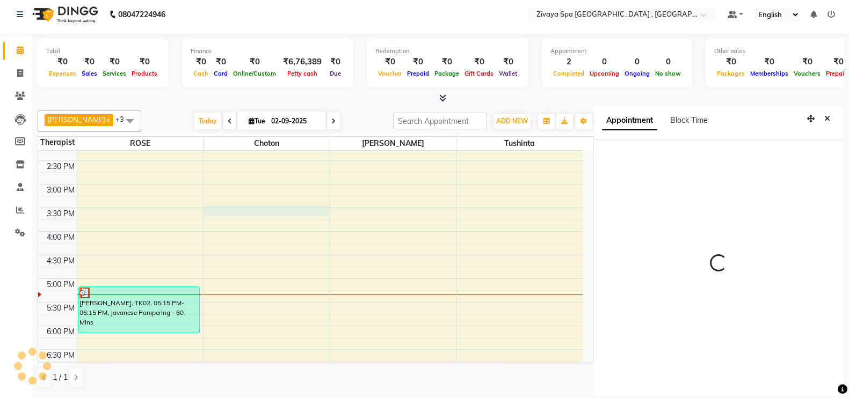
select select "930"
select select "70811"
select select "tentative"
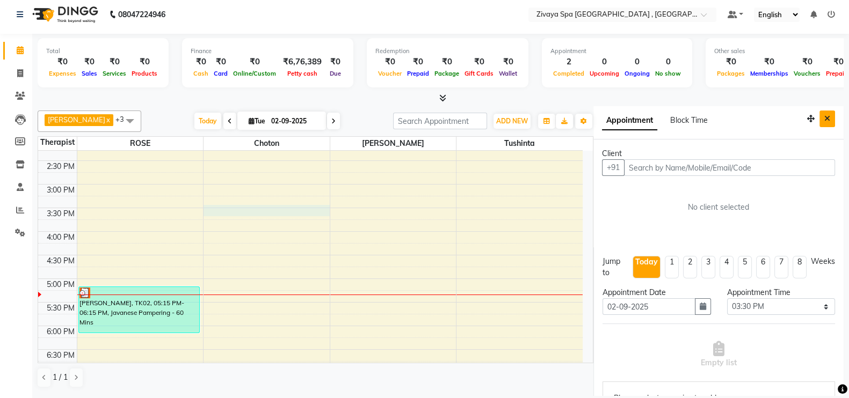
click at [824, 116] on icon "Close" at bounding box center [827, 119] width 6 height 8
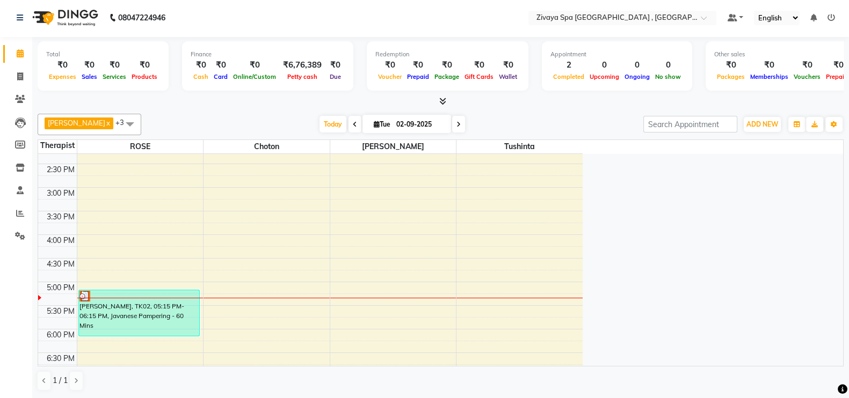
scroll to position [1, 0]
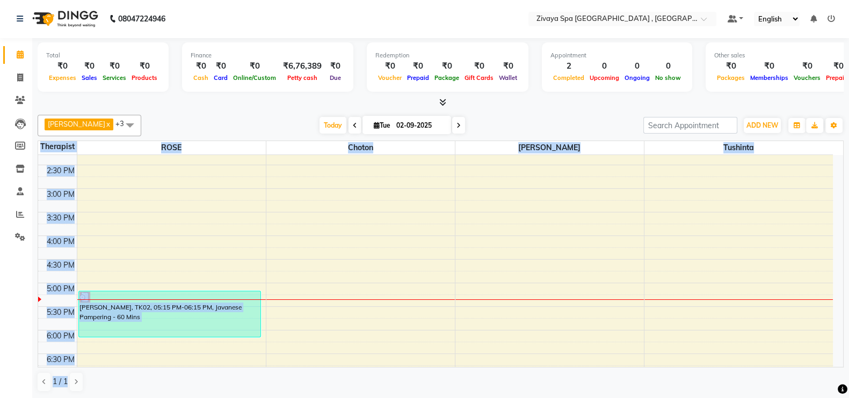
drag, startPoint x: 489, startPoint y: 375, endPoint x: 858, endPoint y: 167, distance: 424.2
click at [848, 227] on html "08047224946 Select Location × Zivaya Spa The Ummed [GEOGRAPHIC_DATA] , Hansol D…" at bounding box center [424, 198] width 849 height 398
click at [377, 250] on div "7:00 AM 7:30 AM 8:00 AM 8:30 AM 9:00 AM 9:30 AM 10:00 AM 10:30 AM 11:00 AM 11:3…" at bounding box center [435, 188] width 795 height 755
select select "70811"
select select "tentative"
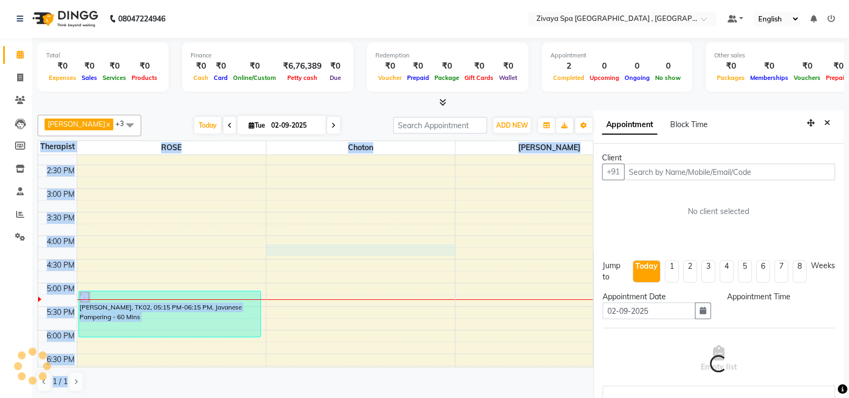
scroll to position [5, 0]
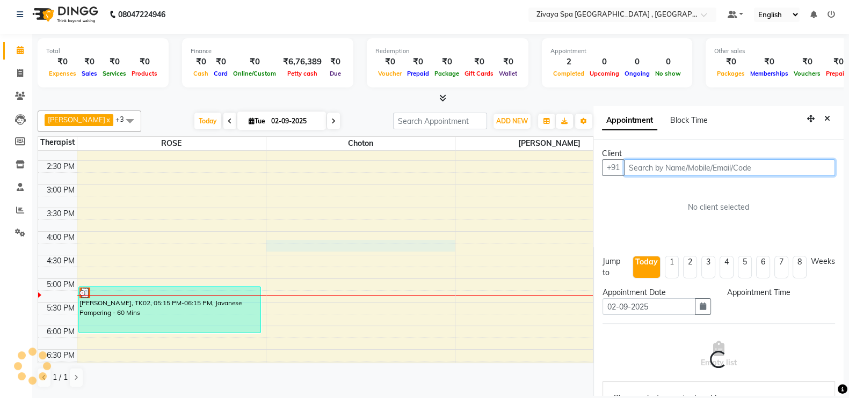
select select "975"
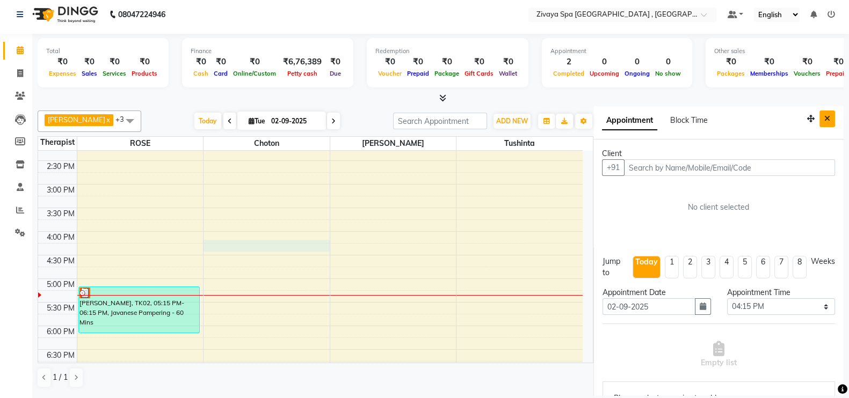
click at [820, 115] on button "Close" at bounding box center [827, 119] width 16 height 17
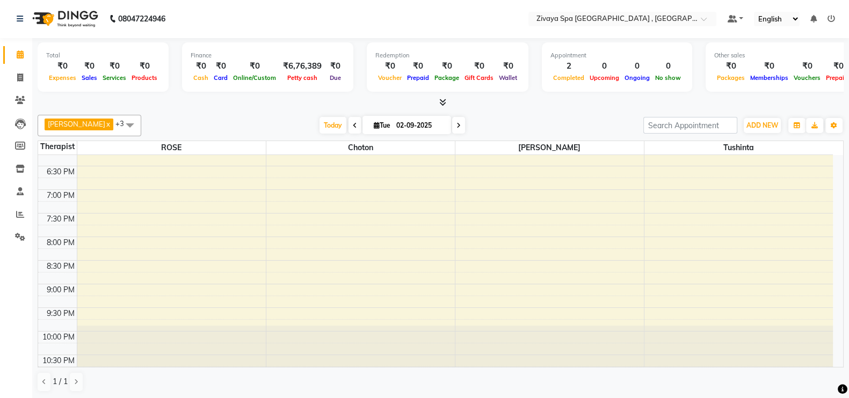
scroll to position [537, 0]
